Goal: Task Accomplishment & Management: Use online tool/utility

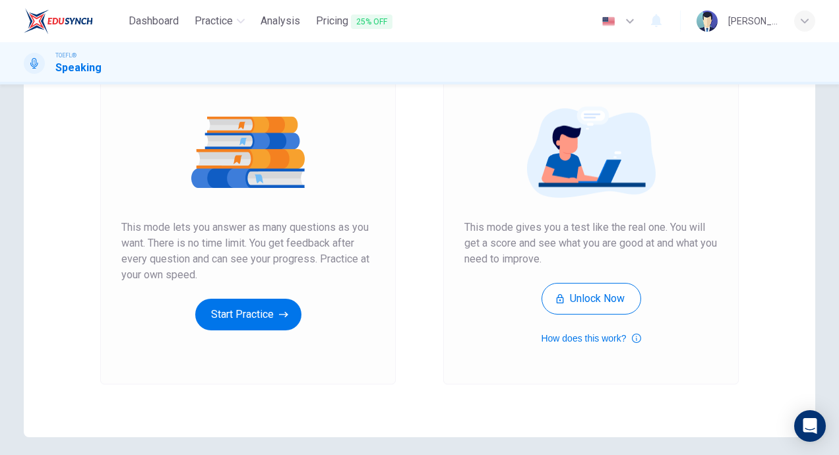
scroll to position [183, 0]
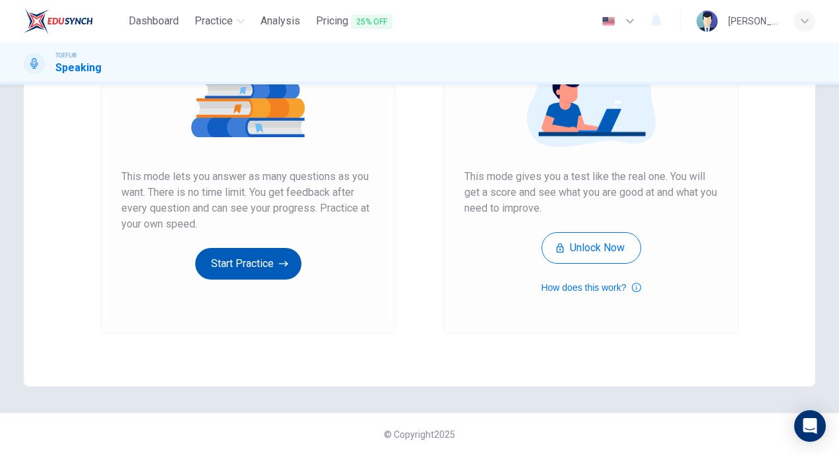
click at [220, 265] on button "Start Practice" at bounding box center [248, 264] width 106 height 32
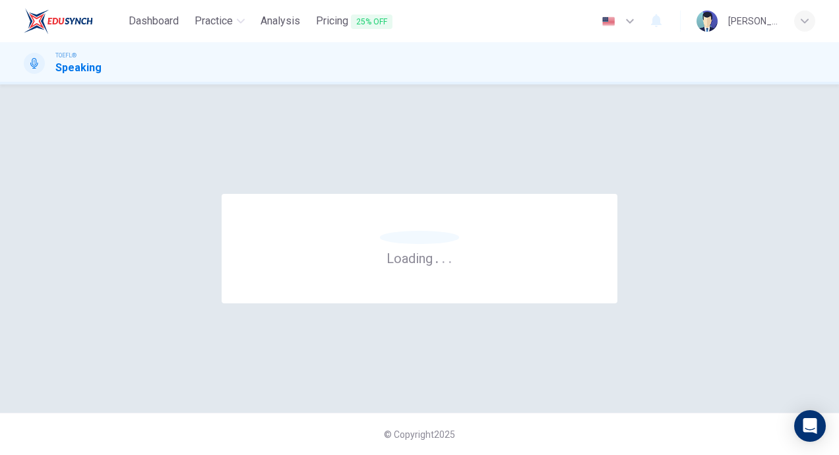
scroll to position [0, 0]
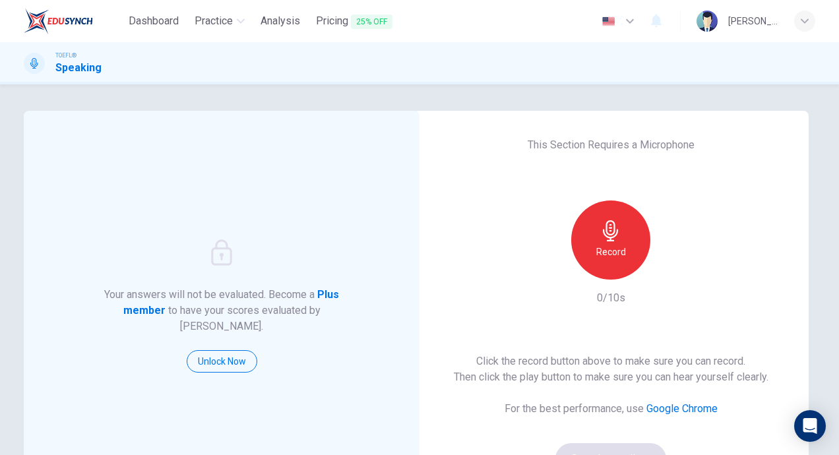
click at [628, 251] on div "Record" at bounding box center [610, 240] width 79 height 79
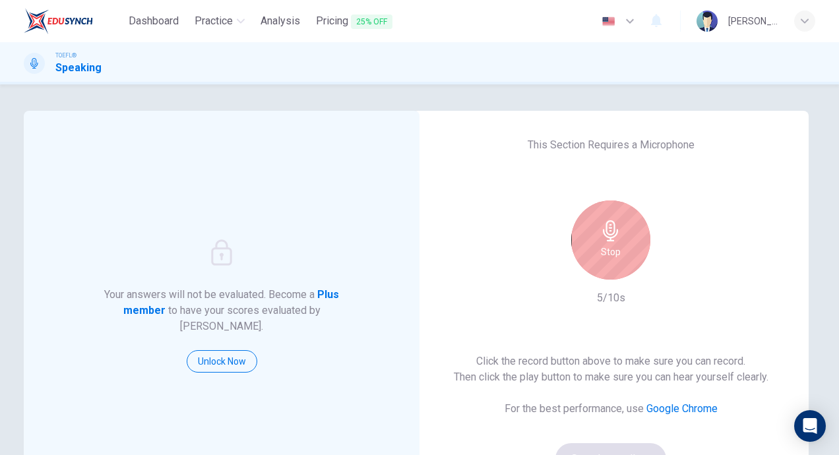
click at [622, 247] on div "Stop" at bounding box center [610, 240] width 79 height 79
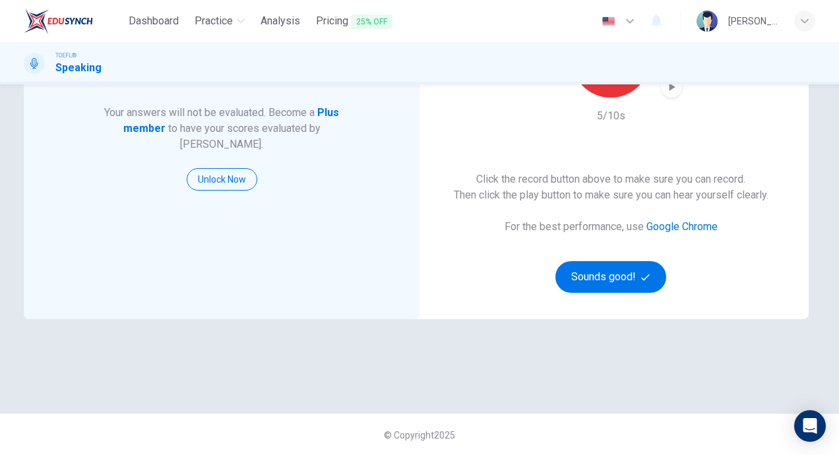
scroll to position [183, 0]
click at [616, 280] on button "Sounds good!" at bounding box center [611, 277] width 111 height 32
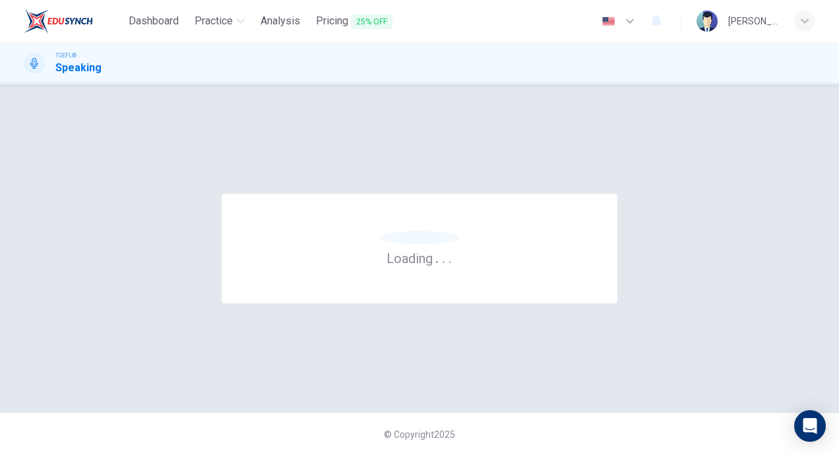
scroll to position [0, 0]
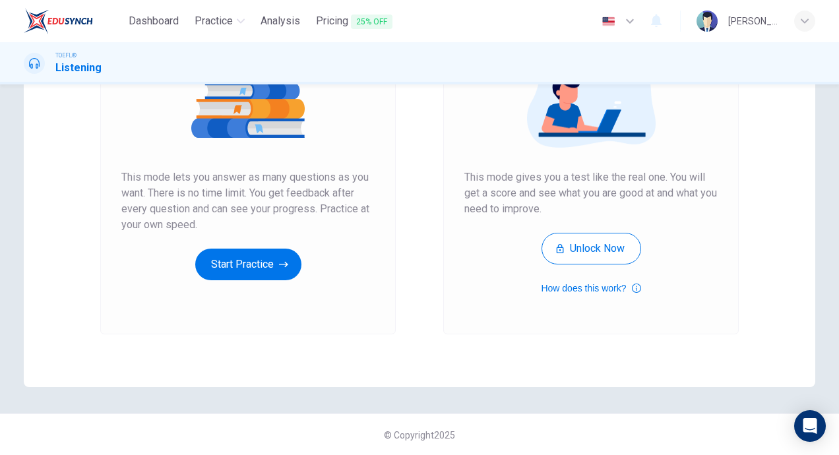
scroll to position [183, 0]
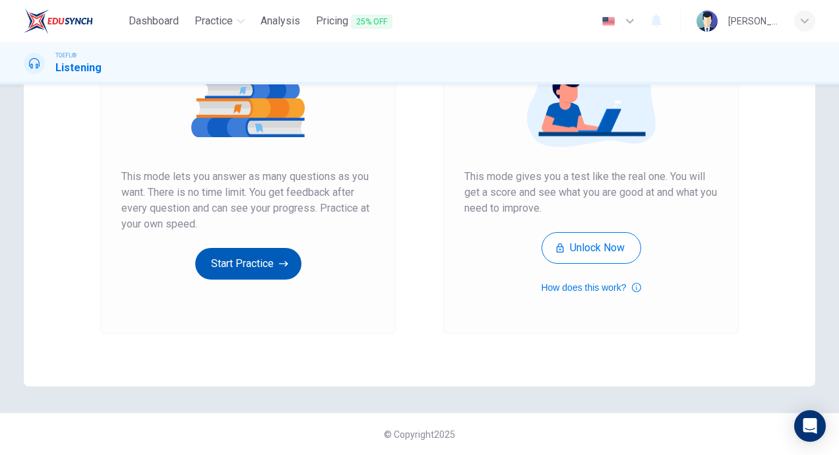
click at [241, 261] on button "Start Practice" at bounding box center [248, 264] width 106 height 32
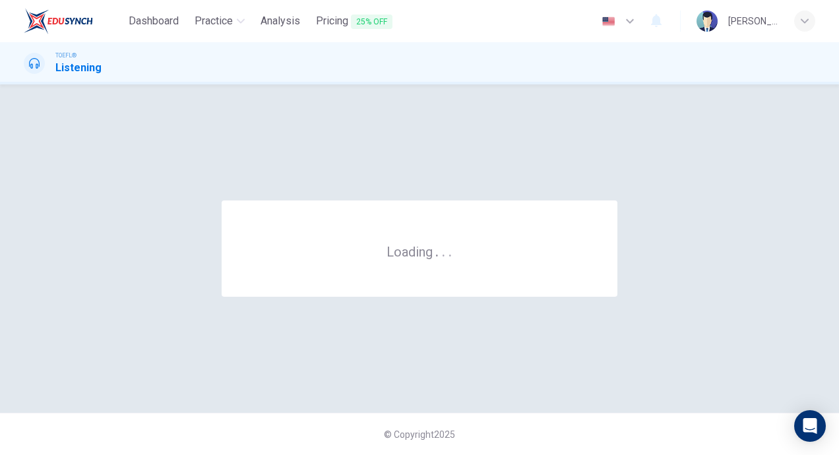
scroll to position [0, 0]
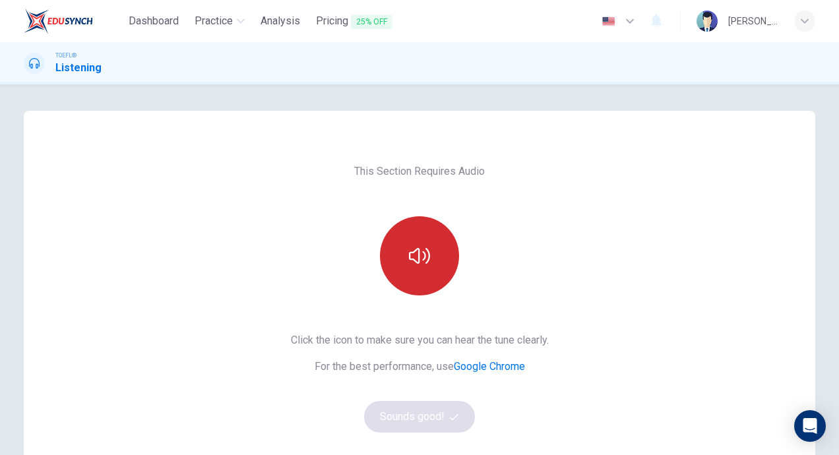
click at [422, 261] on icon "button" at bounding box center [419, 255] width 21 height 21
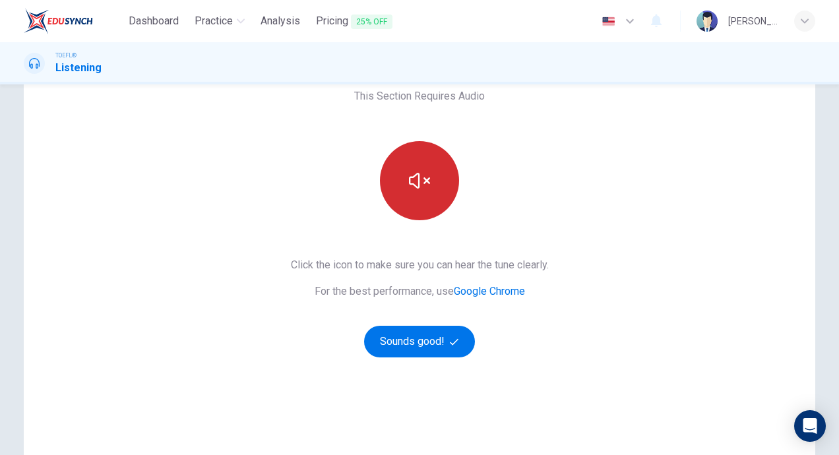
scroll to position [183, 0]
